Goal: Ask a question

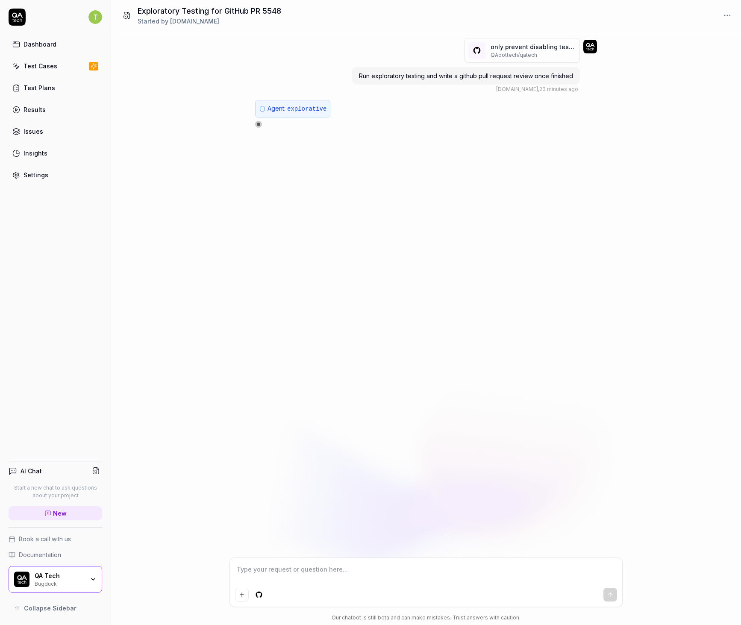
type textarea "*"
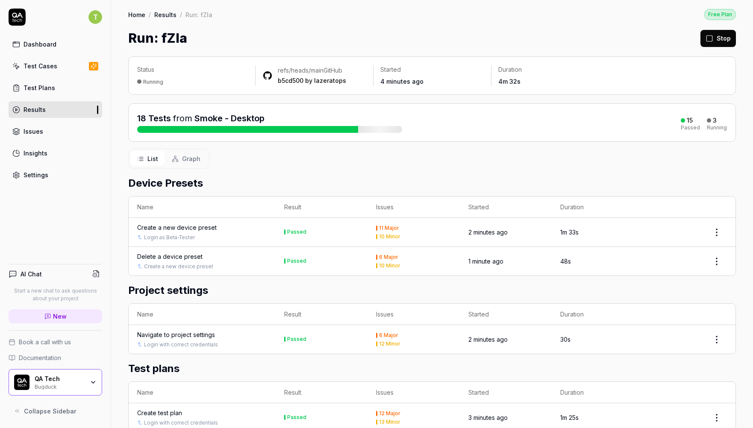
click at [641, 181] on h2 "Device Presets" at bounding box center [432, 183] width 608 height 15
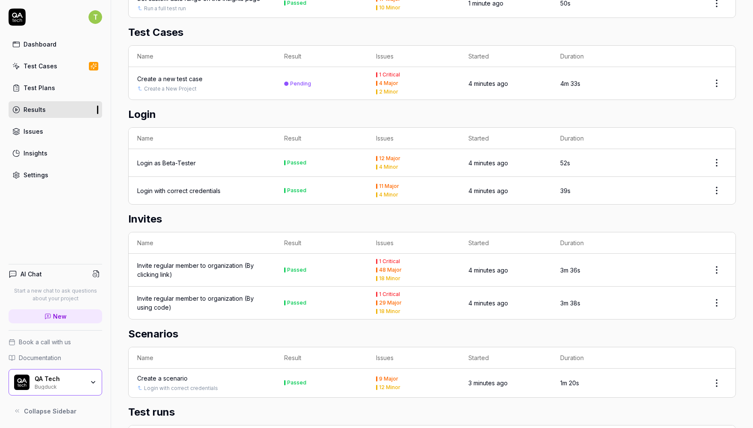
scroll to position [945, 0]
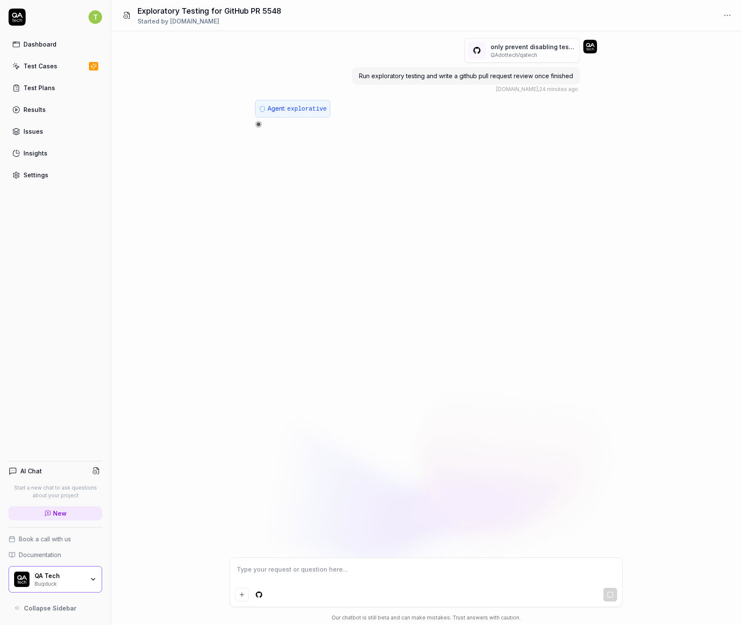
click at [300, 106] on span "explorative" at bounding box center [306, 109] width 39 height 7
click at [393, 115] on div "Agent: explorative" at bounding box center [404, 114] width 299 height 28
type textarea "*"
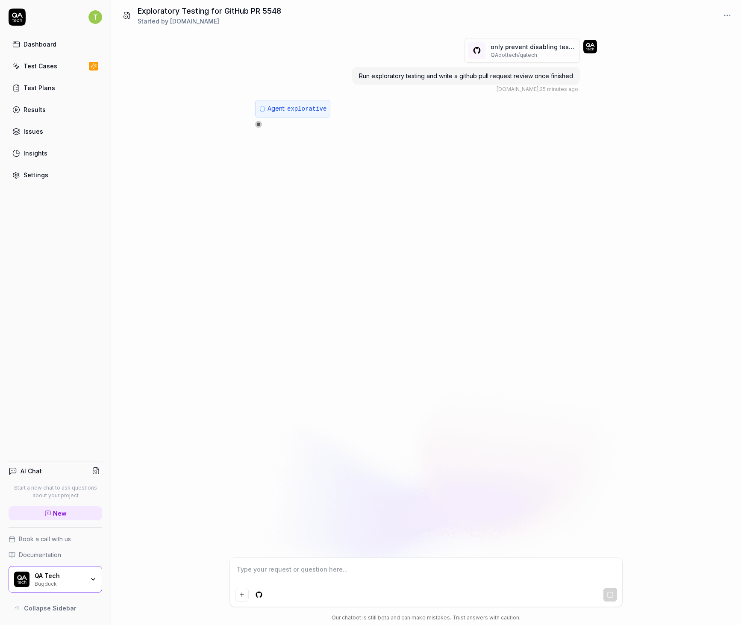
type textarea "*"
